Goal: Transaction & Acquisition: Download file/media

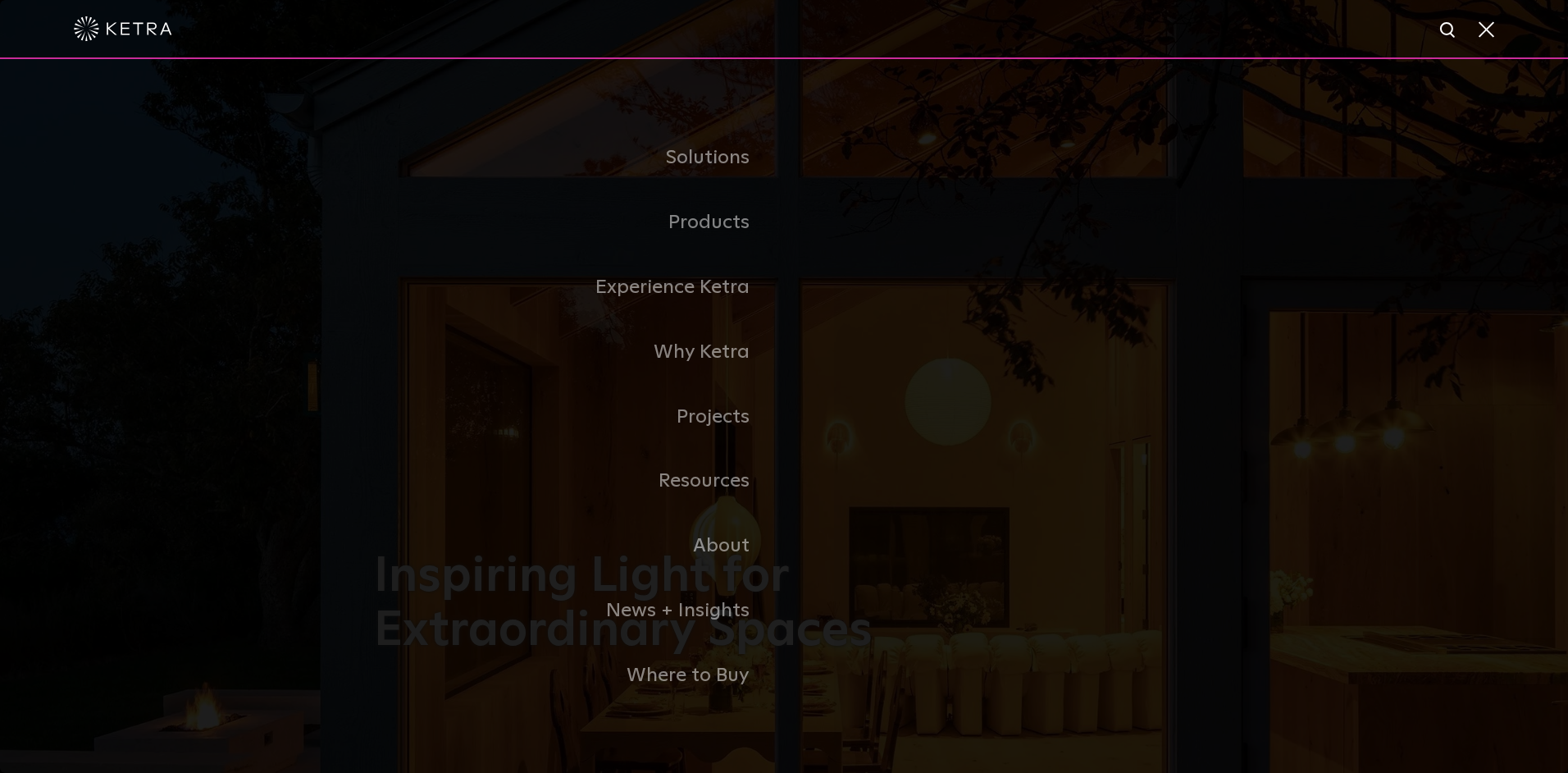
click at [720, 218] on link "Products" at bounding box center [579, 222] width 410 height 64
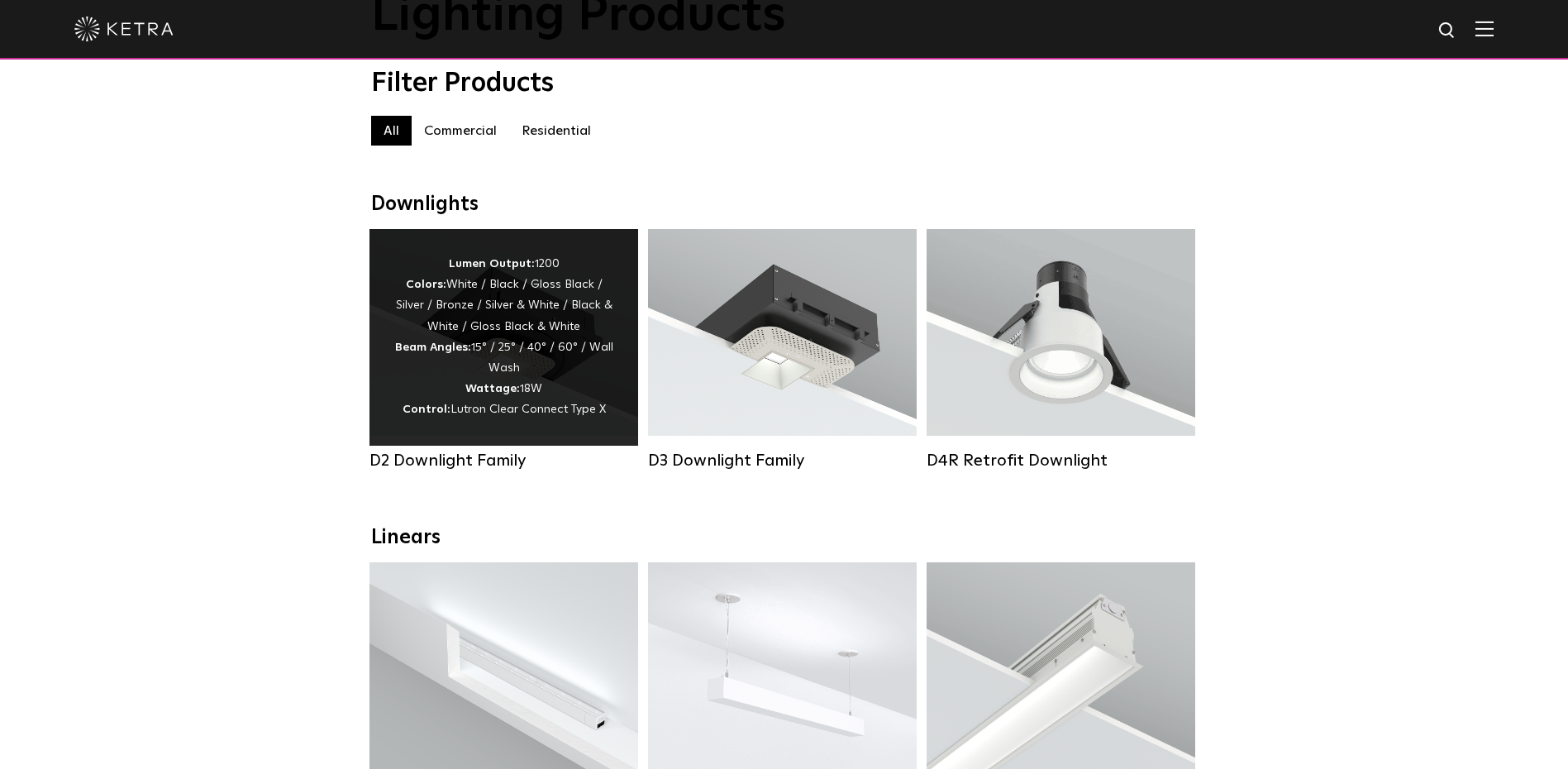
scroll to position [166, 0]
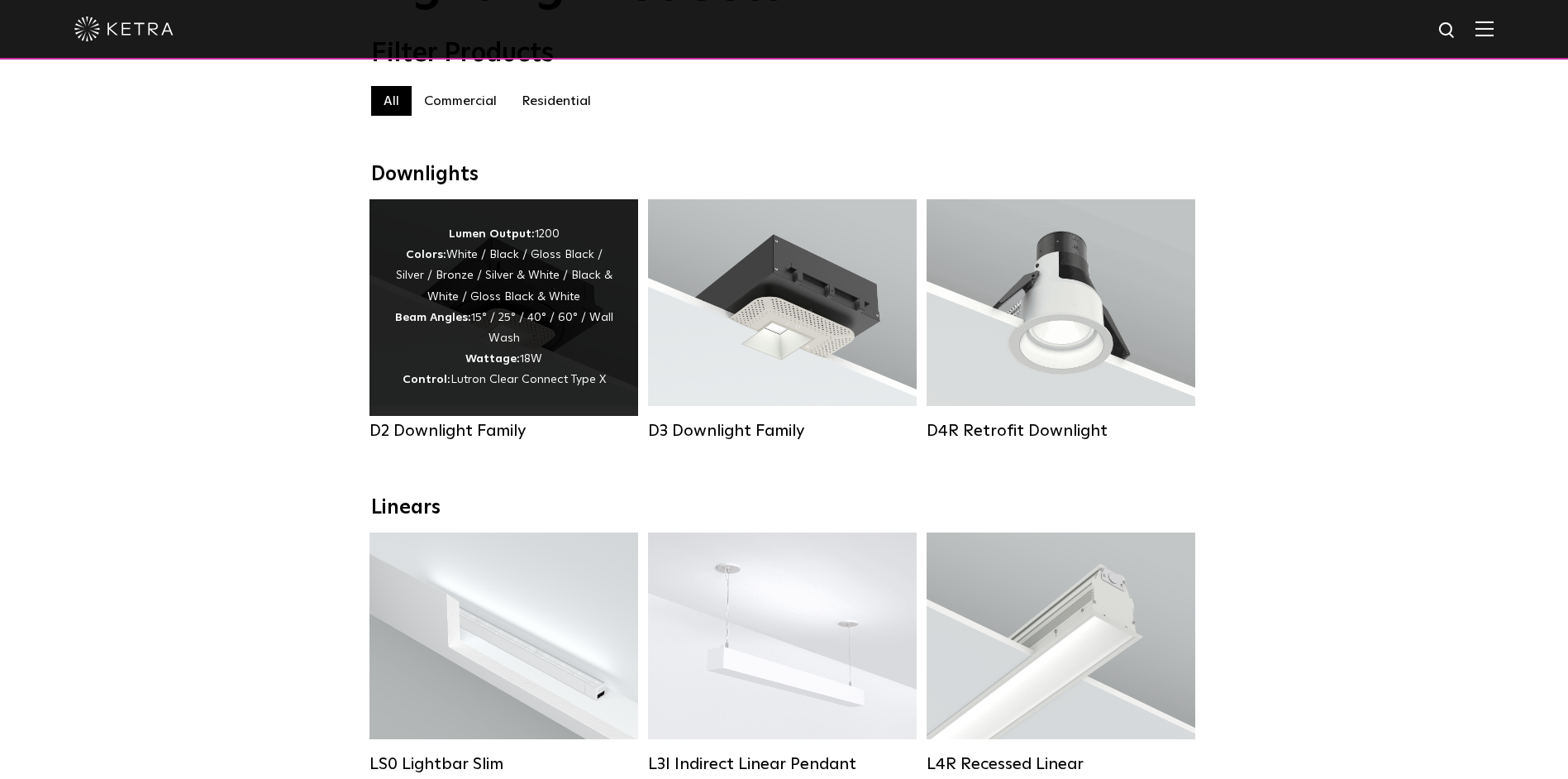
click at [457, 324] on strong "Beam Angles:" at bounding box center [433, 317] width 76 height 11
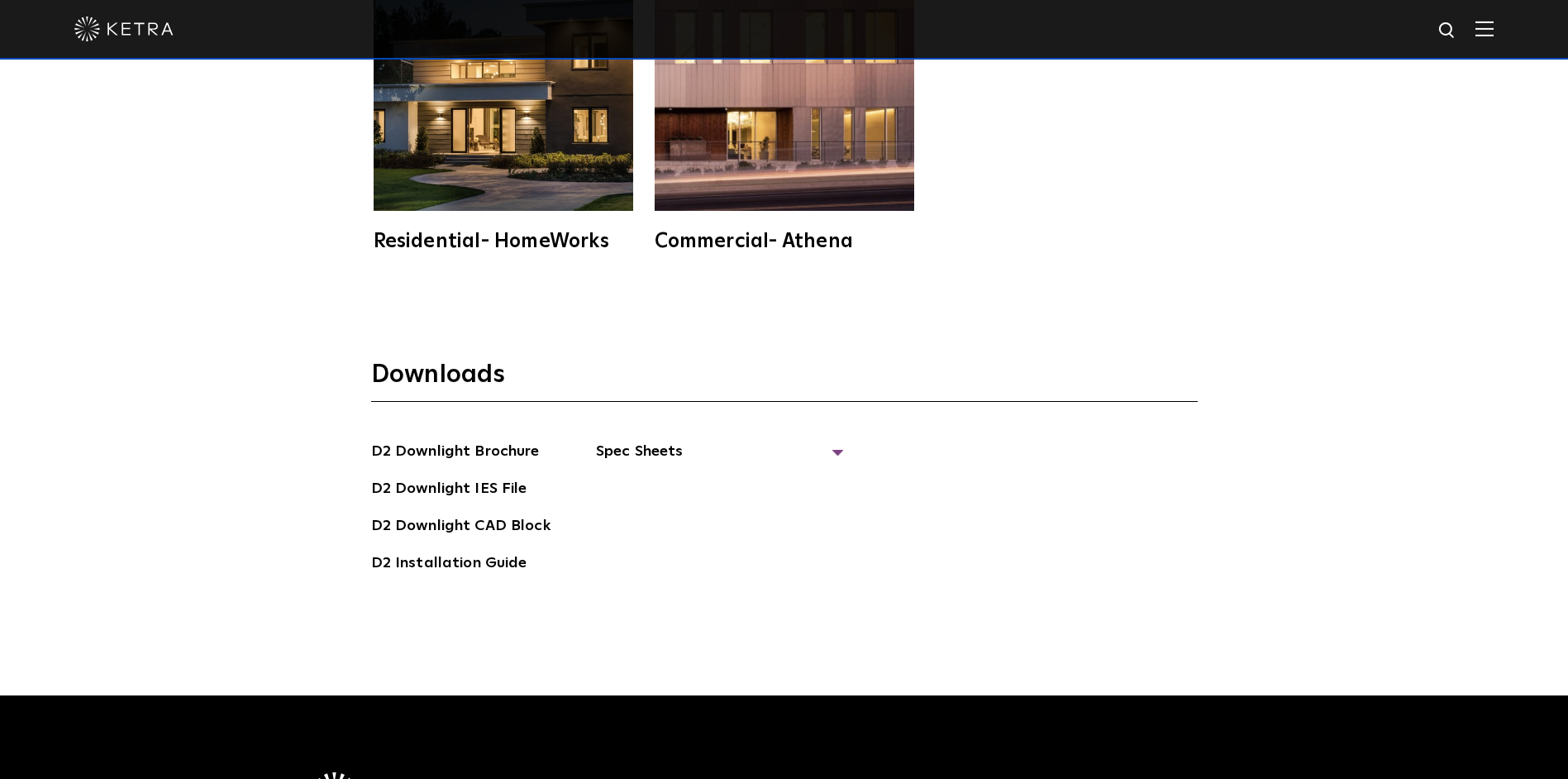
scroll to position [4606, 0]
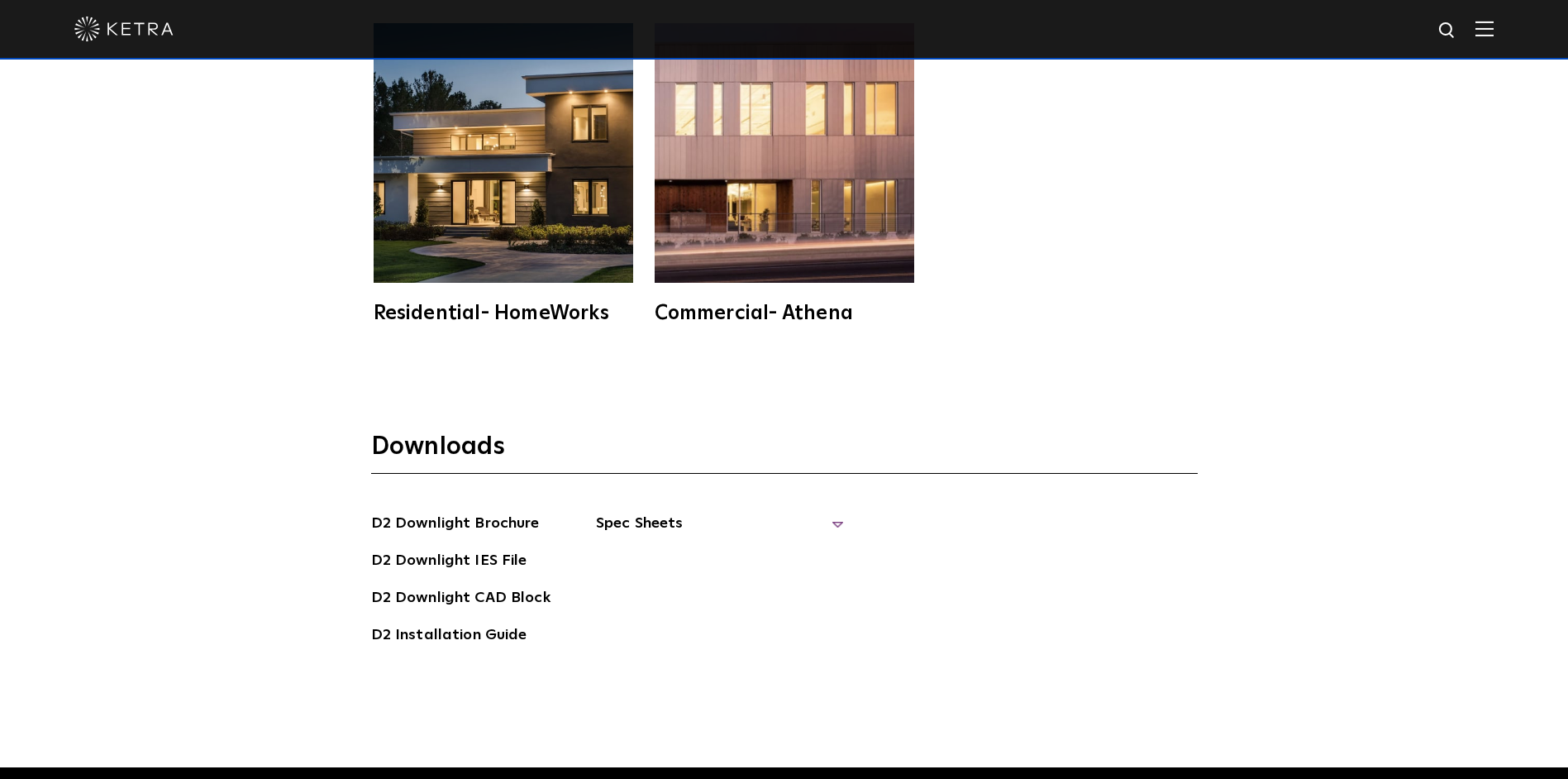
click at [829, 512] on span "Spec Sheets" at bounding box center [721, 530] width 248 height 37
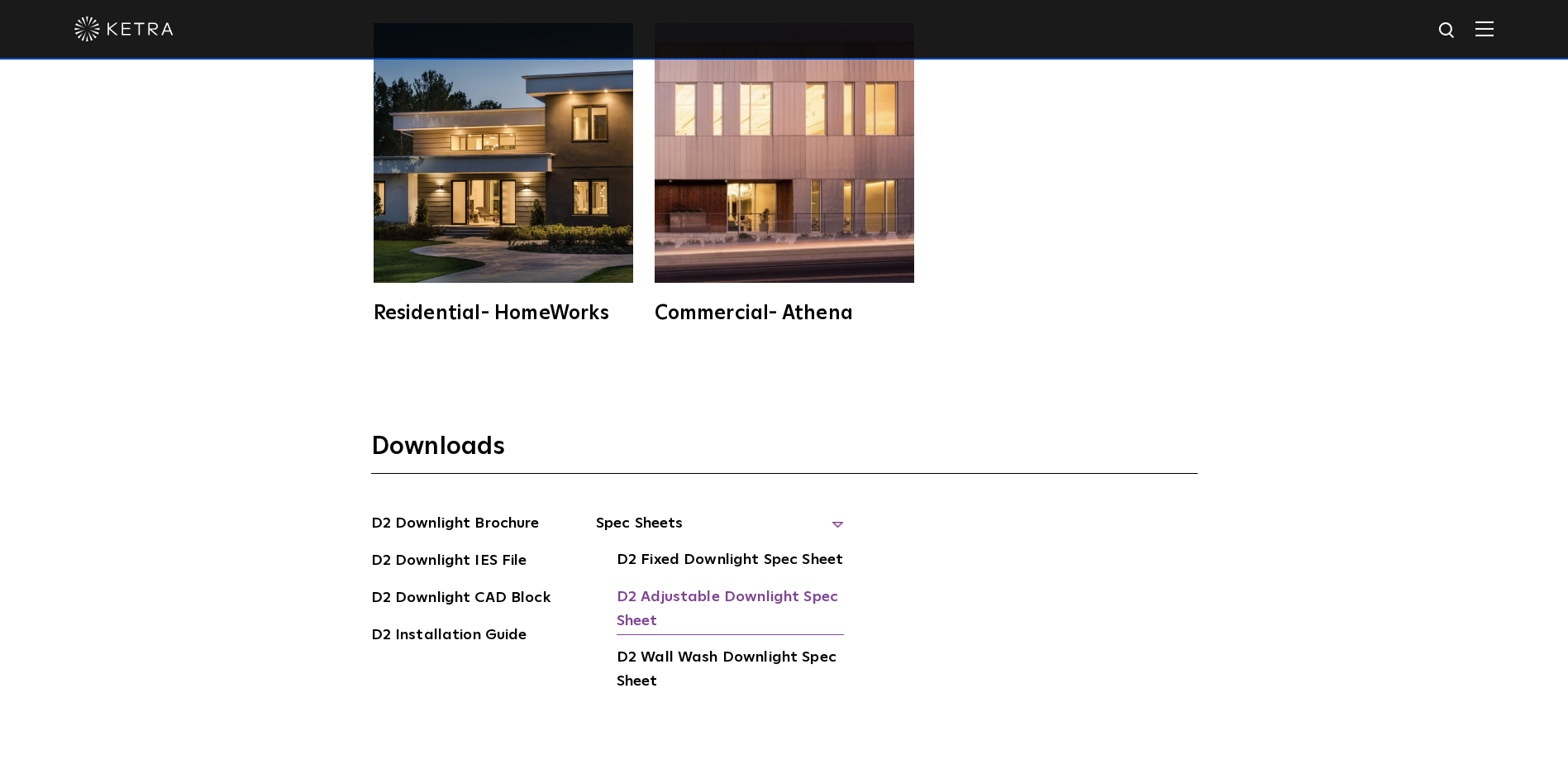
click at [680, 585] on link "D2 Adjustable Downlight Spec Sheet" at bounding box center [731, 611] width 228 height 51
